Goal: Task Accomplishment & Management: Manage account settings

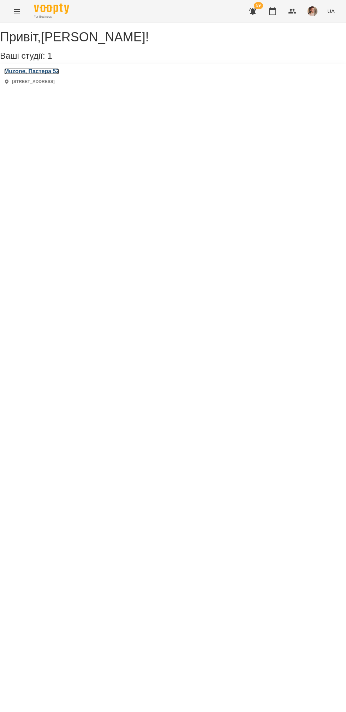
click at [59, 75] on h3 "Muzone, Пастера 52" at bounding box center [31, 71] width 55 height 6
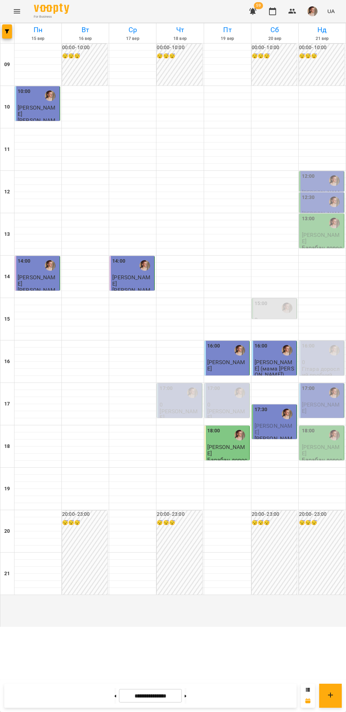
click at [4, 256] on div "13" at bounding box center [7, 234] width 14 height 42
click at [322, 189] on div "12:00" at bounding box center [322, 180] width 41 height 16
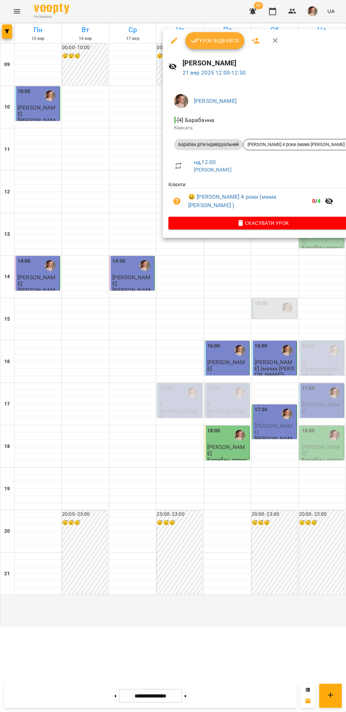
click at [214, 45] on button "Урок відбувся" at bounding box center [215, 40] width 59 height 17
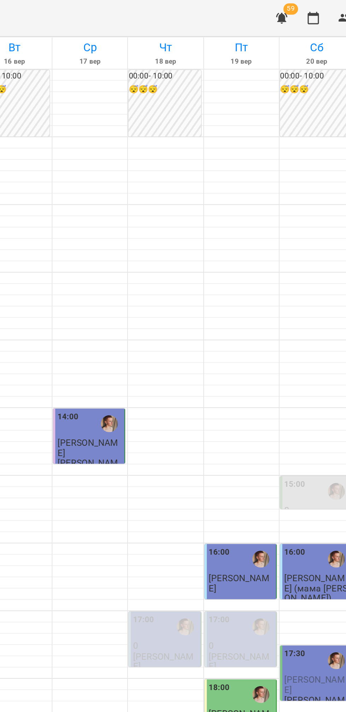
click at [253, 10] on icon "button" at bounding box center [253, 11] width 7 height 7
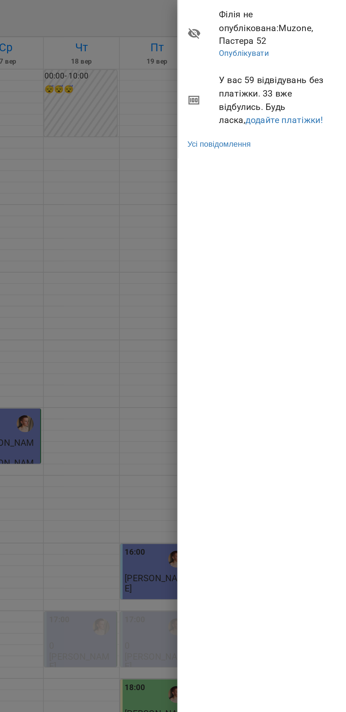
click at [205, 239] on div at bounding box center [173, 356] width 346 height 712
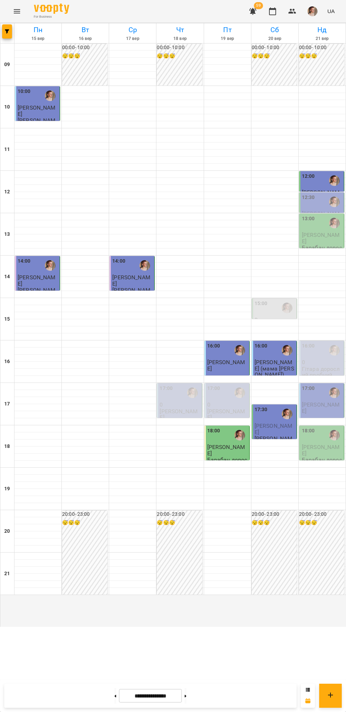
click at [253, 10] on icon "button" at bounding box center [253, 11] width 7 height 7
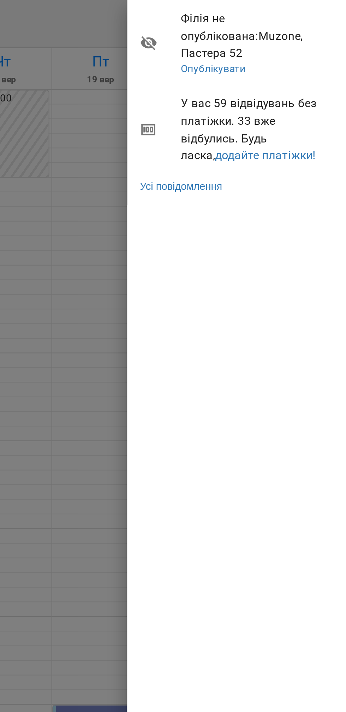
click at [275, 205] on div "Філія не опублікована : Muzone, Пастера 52 Опублікувати У вас 59 відвідувань бе…" at bounding box center [293, 356] width 106 height 712
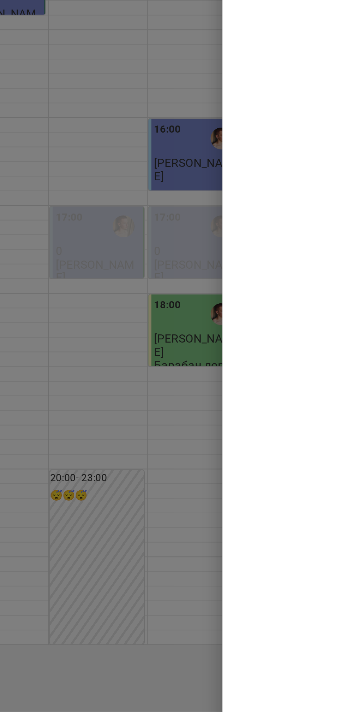
click at [212, 529] on div at bounding box center [173, 356] width 346 height 712
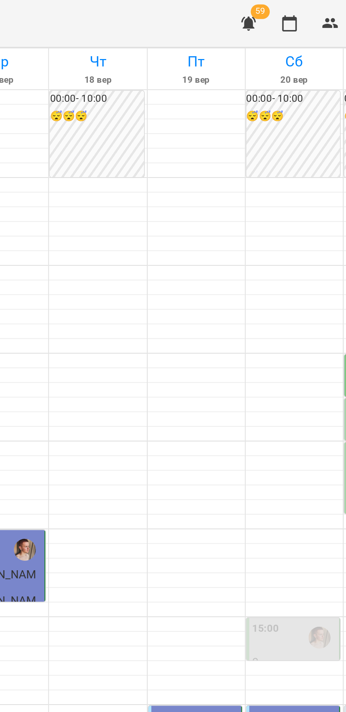
click at [263, 185] on div at bounding box center [275, 181] width 47 height 7
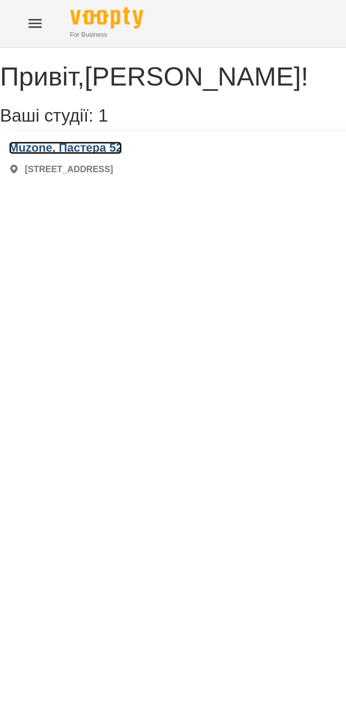
click at [29, 75] on h3 "Muzone, Пастера 52" at bounding box center [31, 71] width 55 height 6
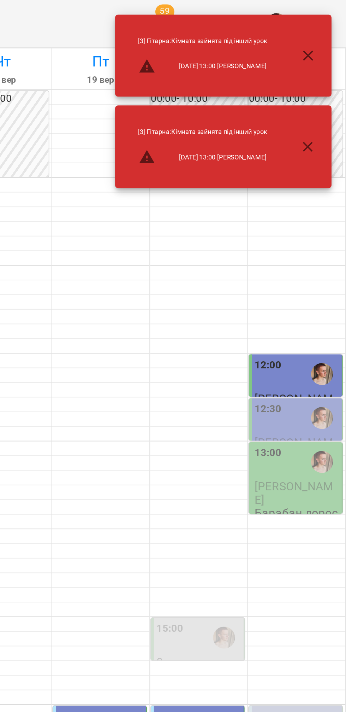
click at [330, 72] on icon "button" at bounding box center [328, 71] width 8 height 8
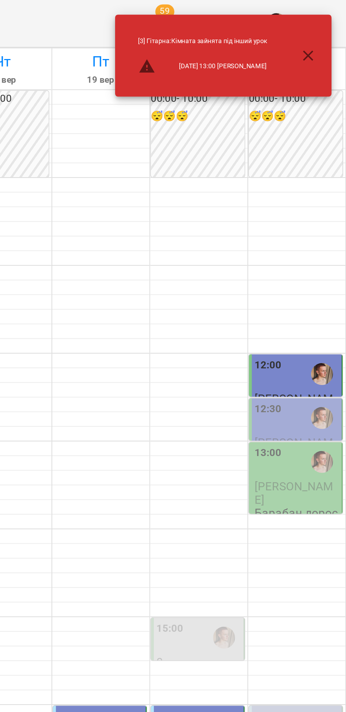
click at [328, 27] on icon "button" at bounding box center [327, 26] width 5 height 5
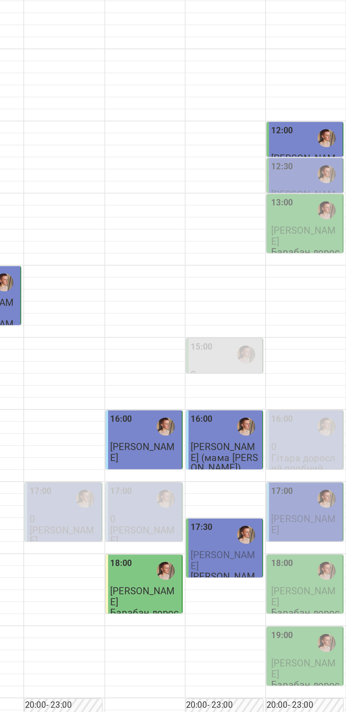
click at [323, 210] on div "12:30" at bounding box center [322, 202] width 41 height 16
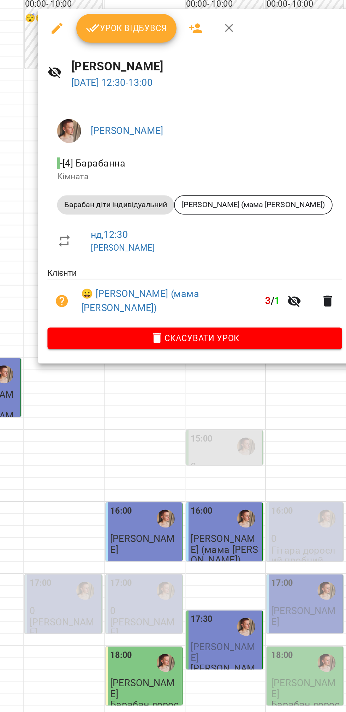
click at [330, 280] on div at bounding box center [173, 356] width 346 height 712
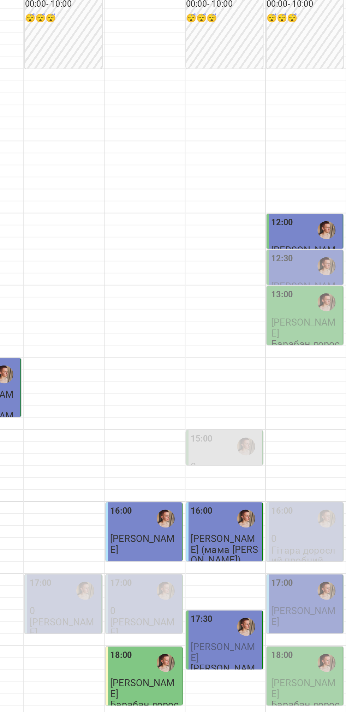
click at [331, 210] on div at bounding box center [335, 202] width 16 height 16
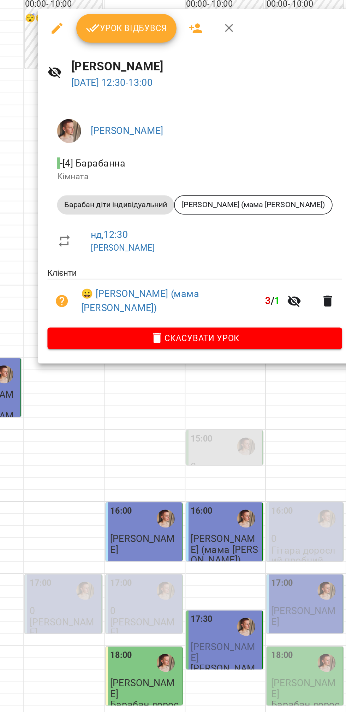
click at [227, 58] on span "Урок відбувся" at bounding box center [217, 62] width 48 height 8
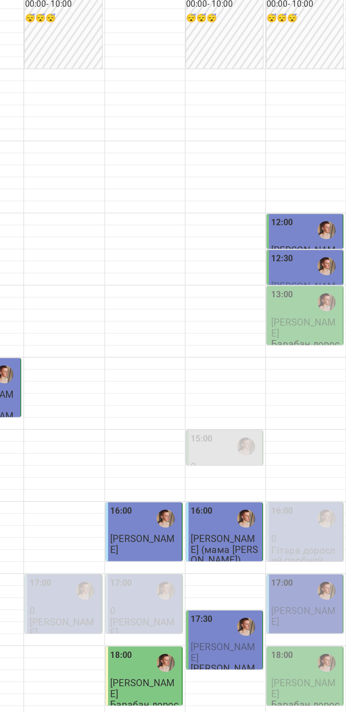
click at [325, 244] on span "[PERSON_NAME]" at bounding box center [321, 237] width 38 height 13
